Goal: Information Seeking & Learning: Learn about a topic

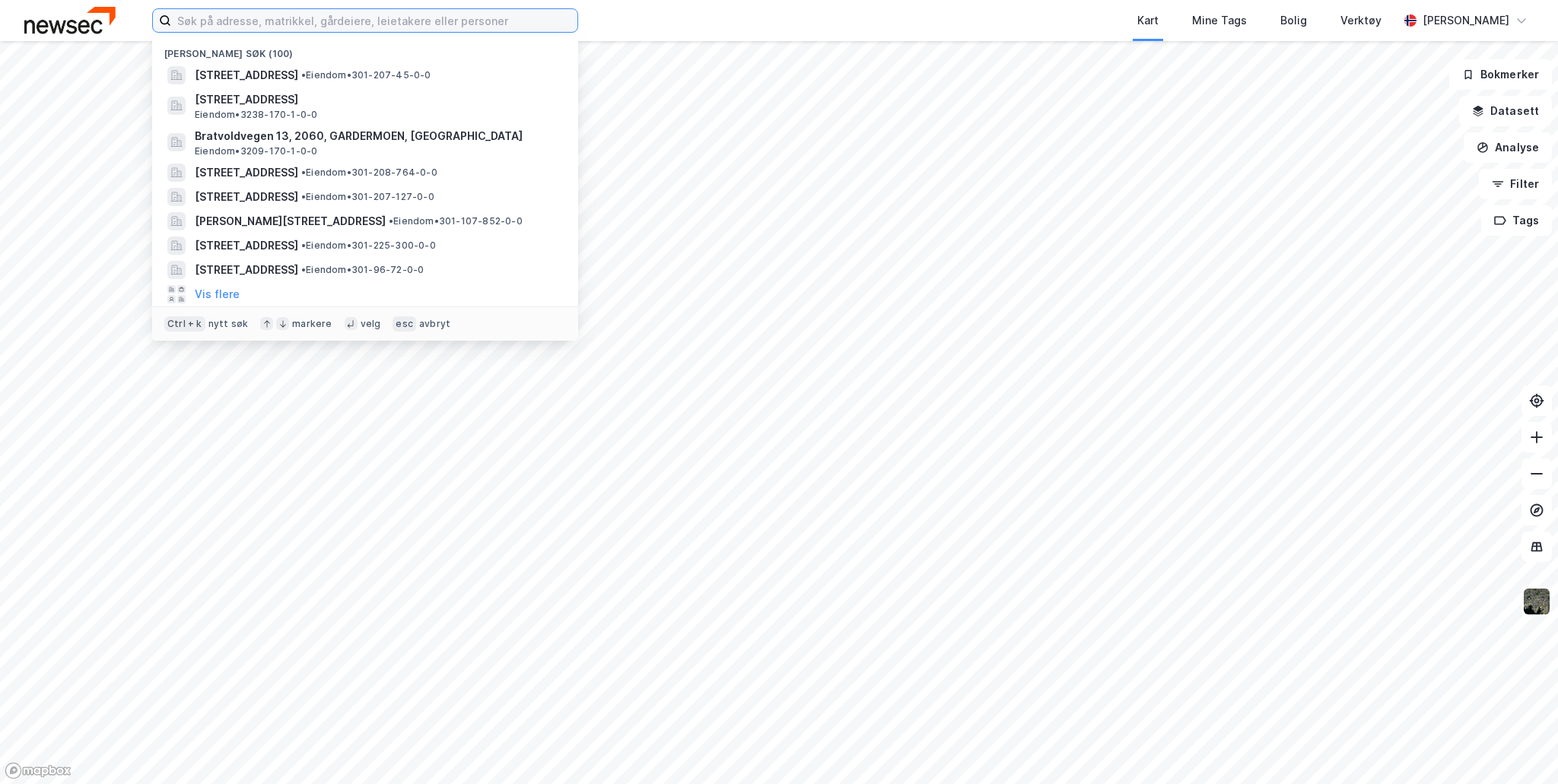
click at [254, 18] on input at bounding box center [374, 20] width 406 height 23
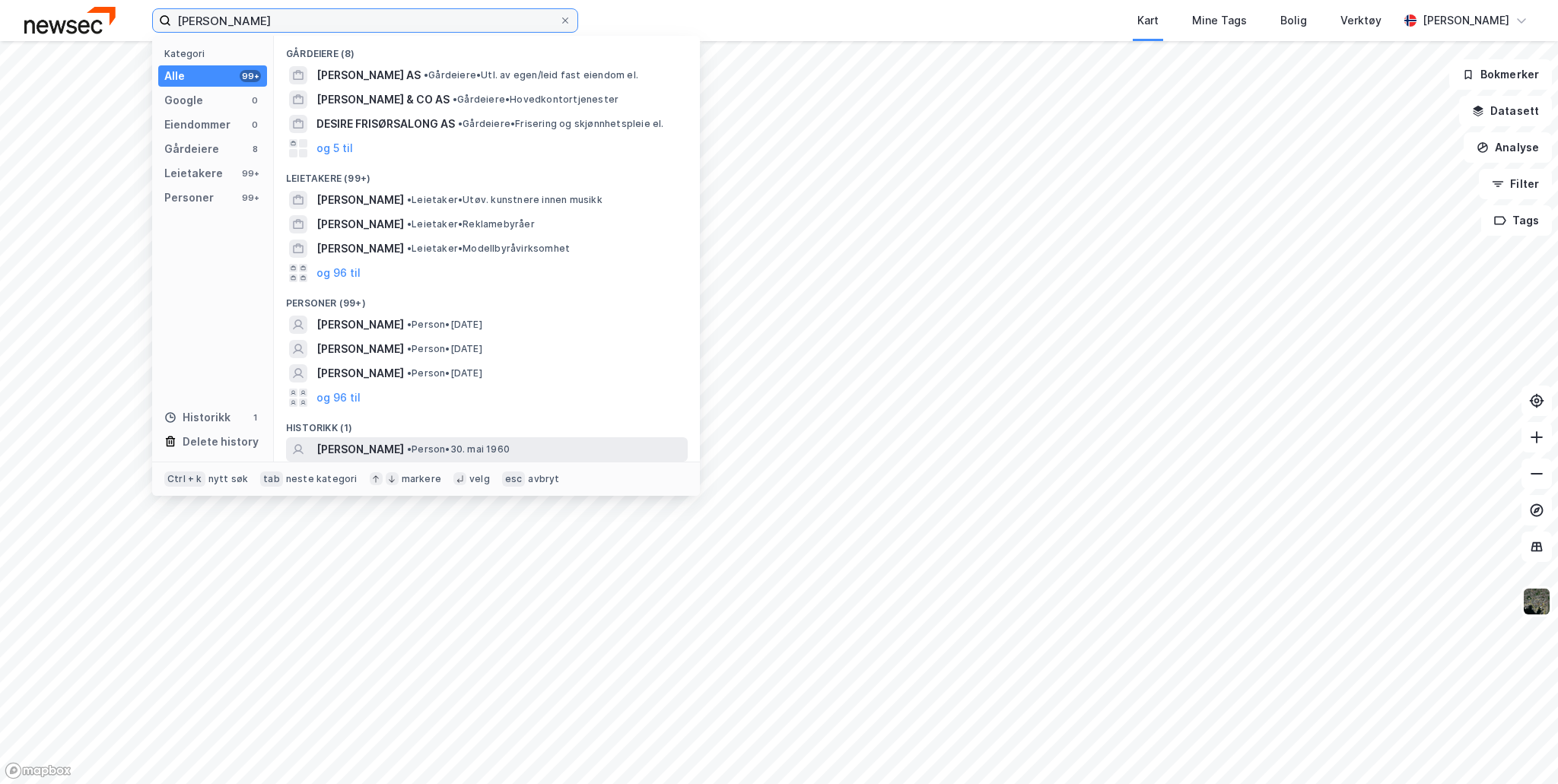
type input "[PERSON_NAME]"
click at [404, 448] on span "[PERSON_NAME]" at bounding box center [360, 449] width 87 height 18
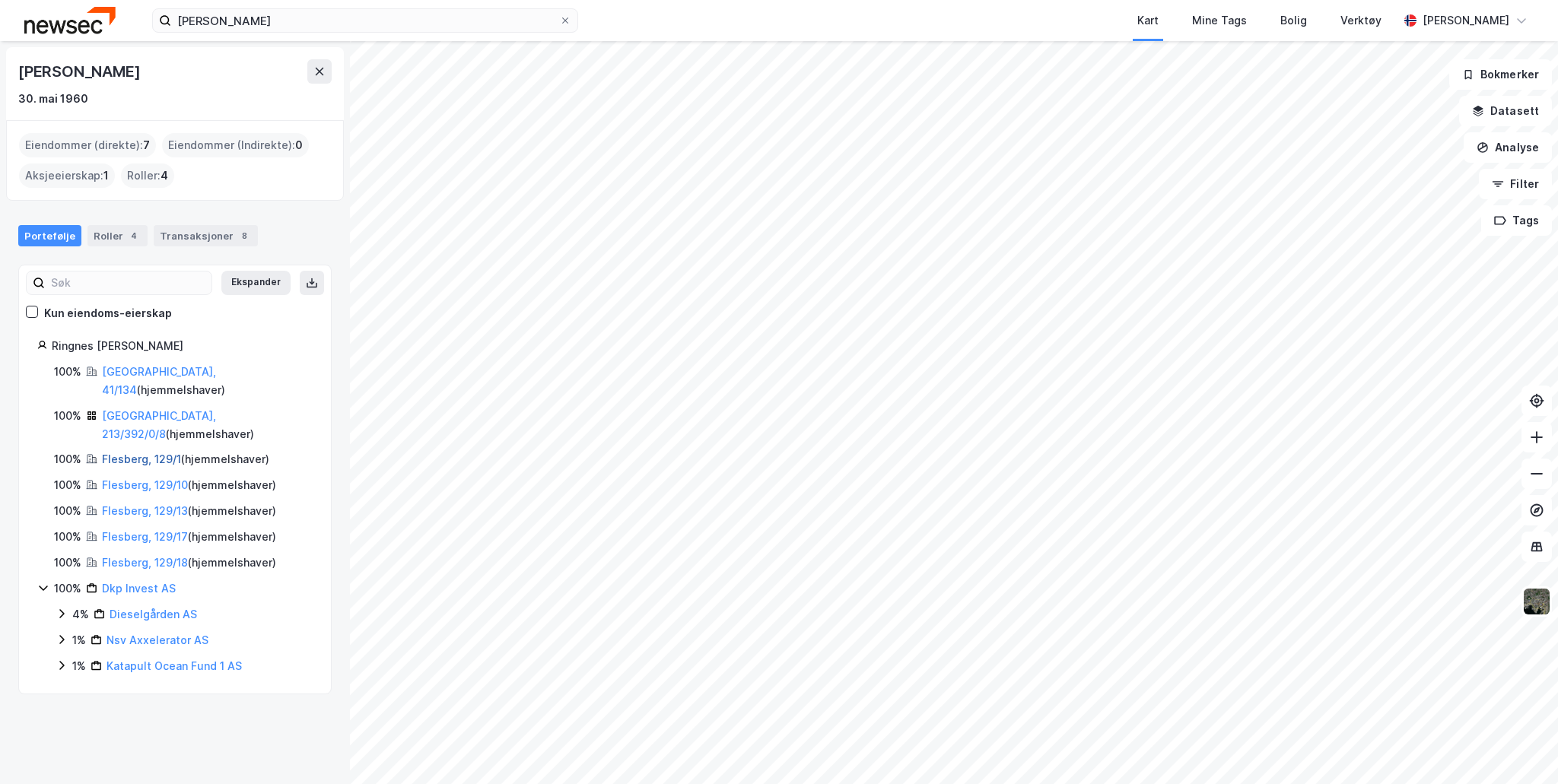
click at [164, 453] on link "Flesberg, 129/1" at bounding box center [141, 459] width 79 height 13
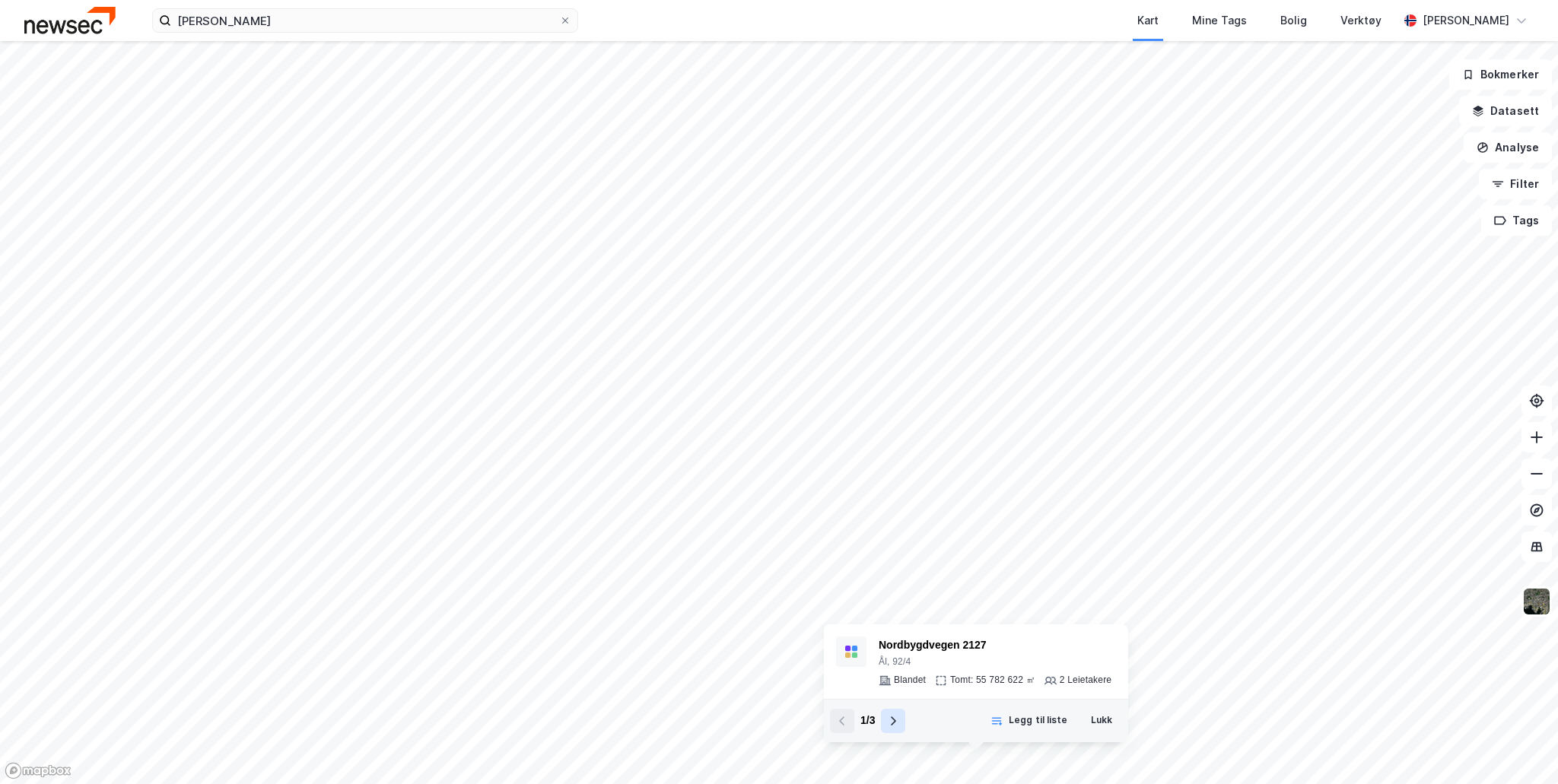
click at [896, 725] on icon at bounding box center [893, 722] width 12 height 12
click at [916, 678] on div "Orsendvegen 1205" at bounding box center [993, 680] width 233 height 18
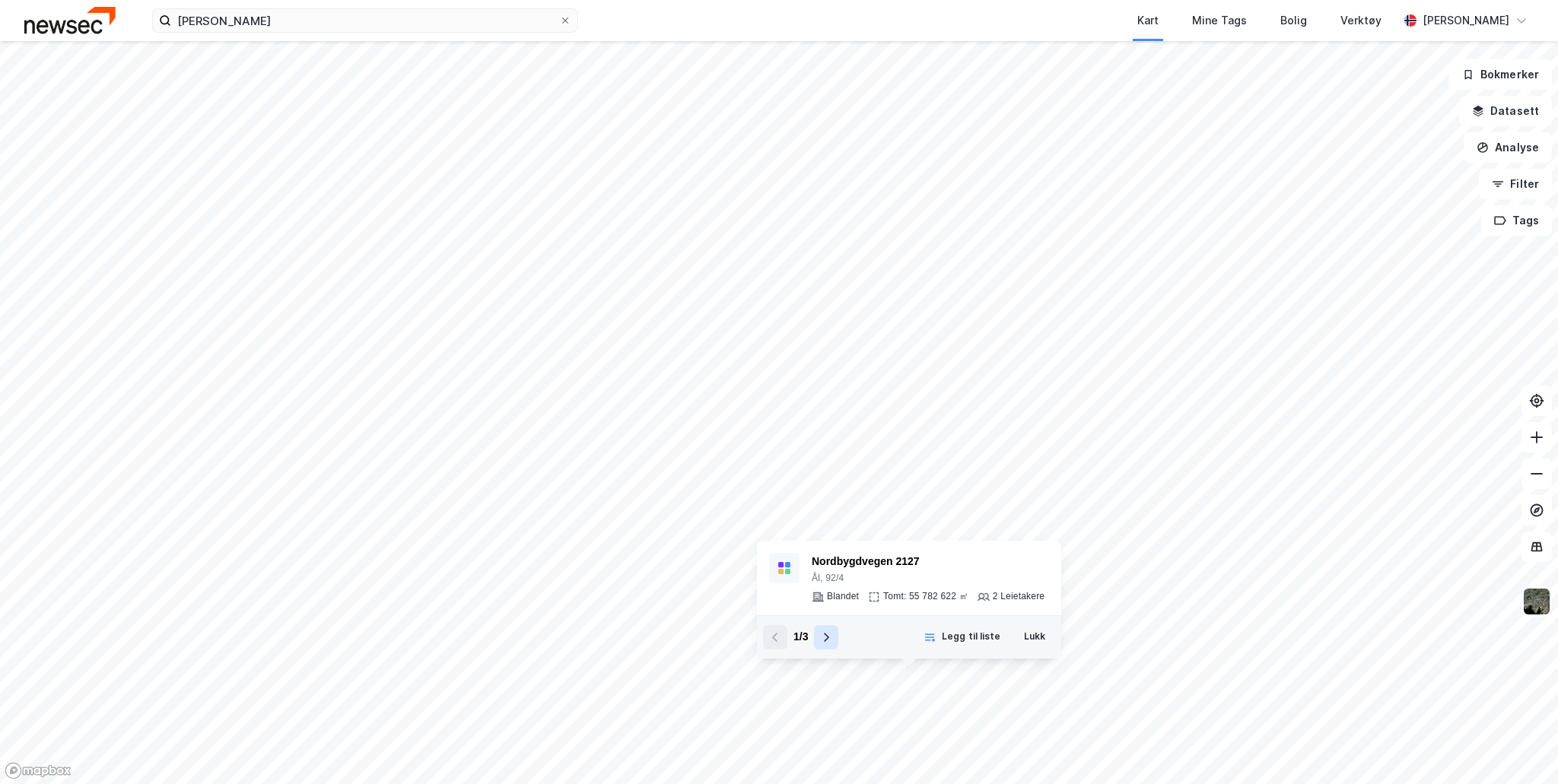
click at [828, 641] on icon at bounding box center [826, 638] width 12 height 12
click at [825, 661] on icon at bounding box center [825, 661] width 12 height 12
click at [837, 597] on div "Tovikvegen 745" at bounding box center [943, 595] width 233 height 18
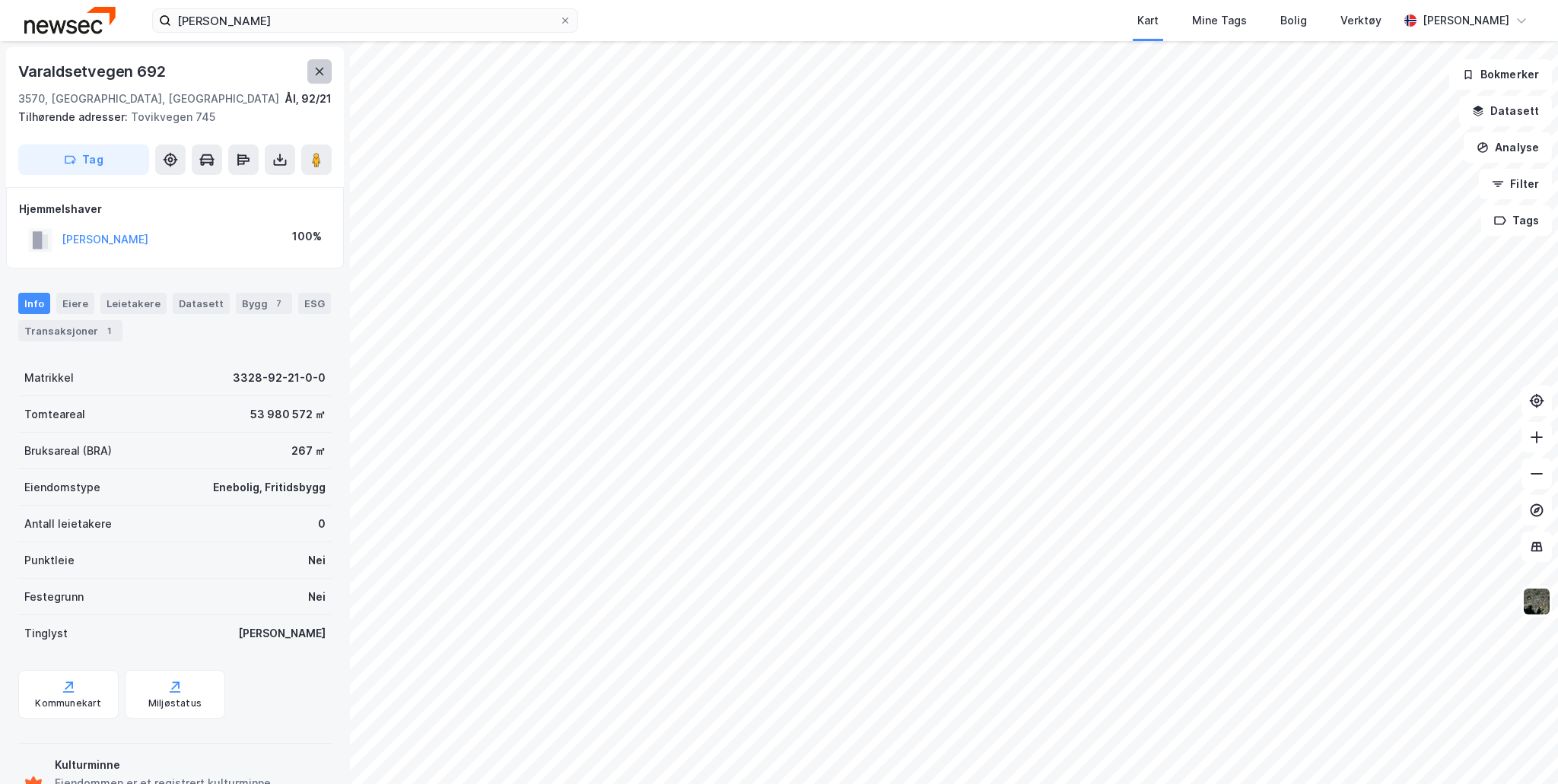
click at [319, 66] on icon at bounding box center [319, 72] width 12 height 12
